Goal: Find specific page/section: Find specific page/section

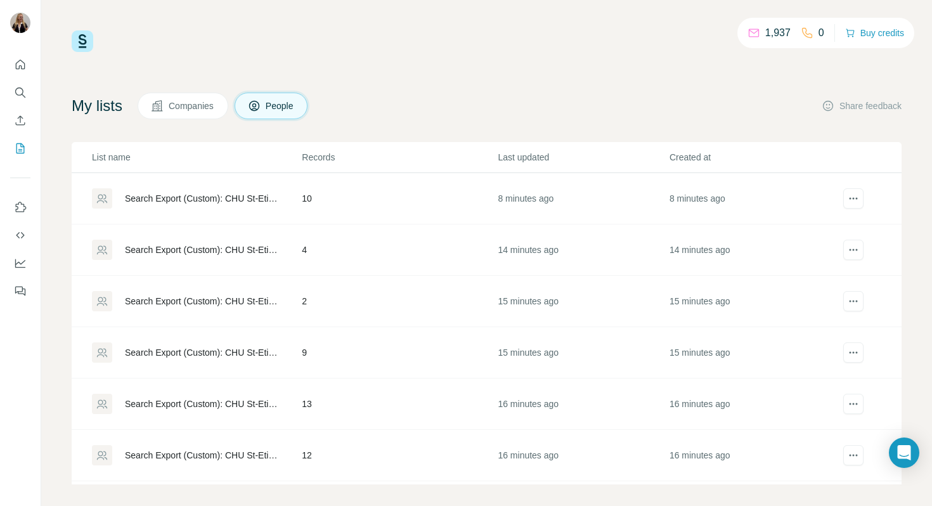
scroll to position [9, 0]
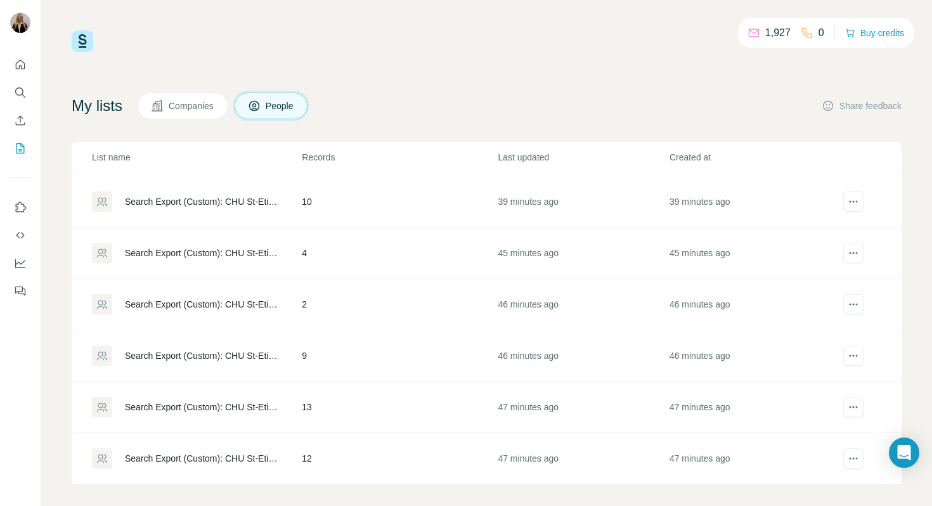
scroll to position [9, 0]
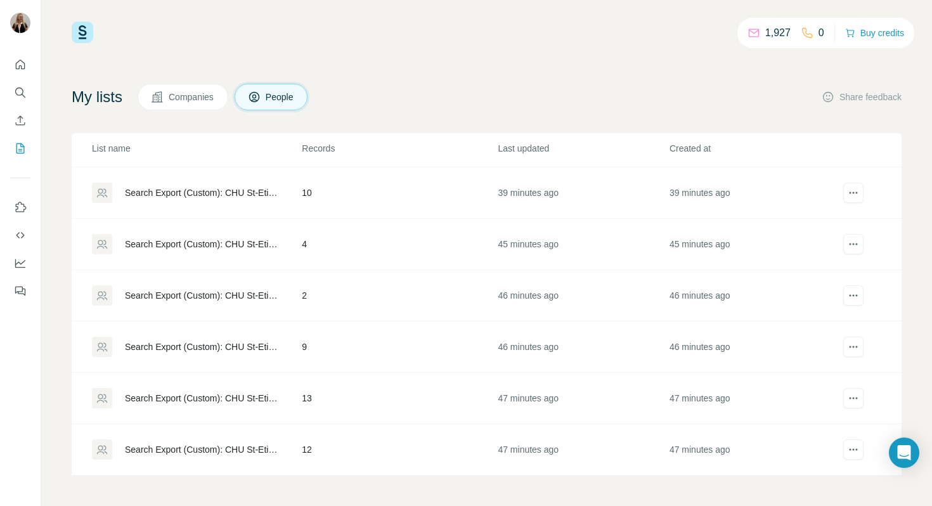
click at [388, 445] on td "12" at bounding box center [399, 449] width 196 height 51
